Goal: Task Accomplishment & Management: Manage account settings

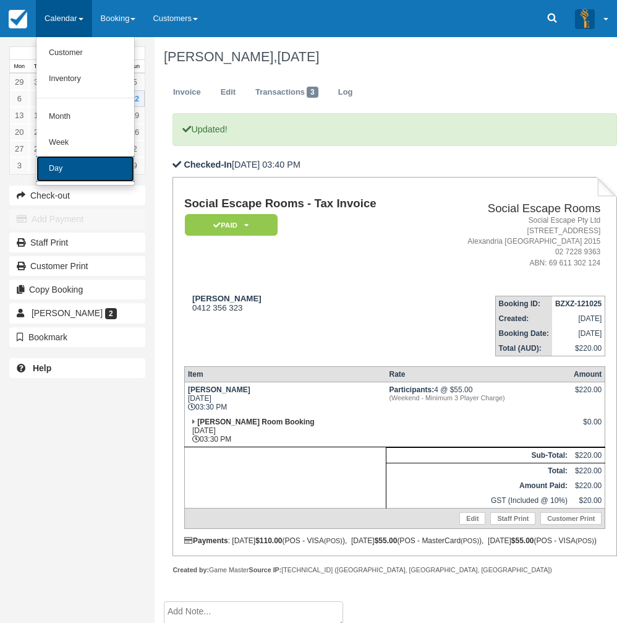
click at [66, 173] on link "Day" at bounding box center [86, 169] width 98 height 26
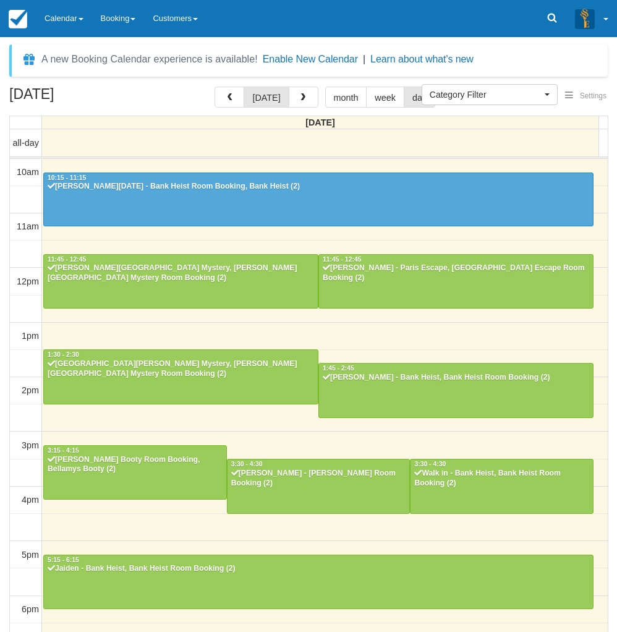
select select
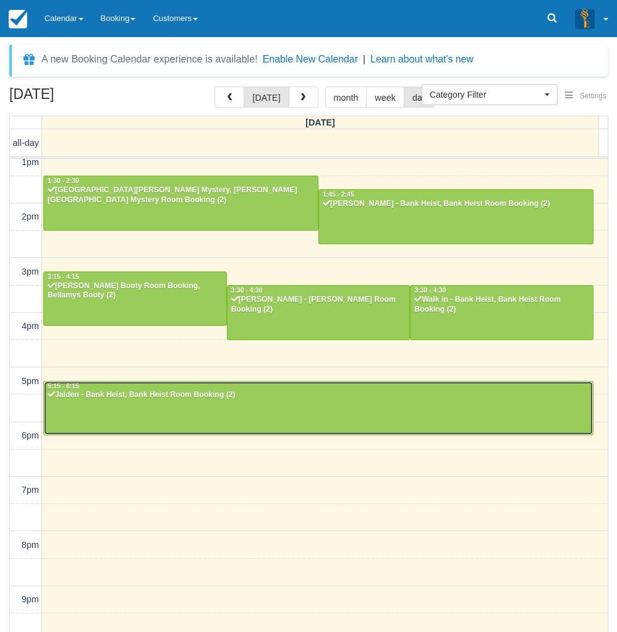
click at [190, 429] on div at bounding box center [318, 408] width 549 height 53
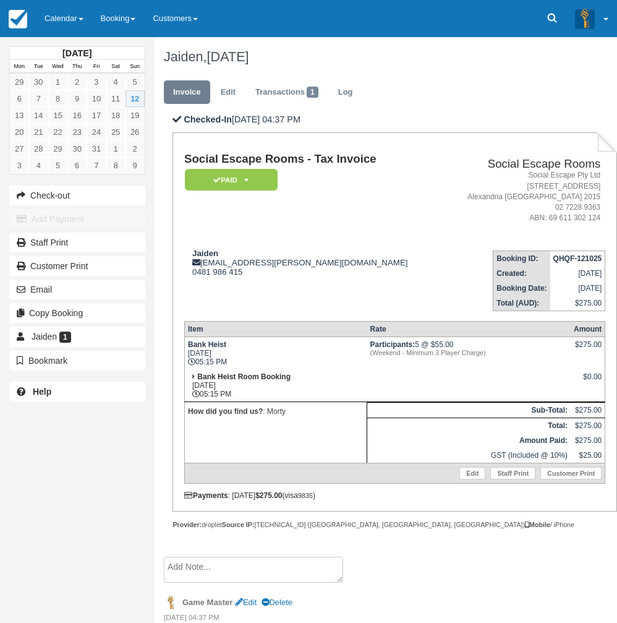
click at [7, 420] on div "[DATE] Mon Tue Wed Thu Fri Sat Sun 29 30 1 2 3 4 5 6 7 8 9 10 11 12 13 14 15 16…" at bounding box center [77, 311] width 155 height 623
